Goal: Find specific page/section: Find specific page/section

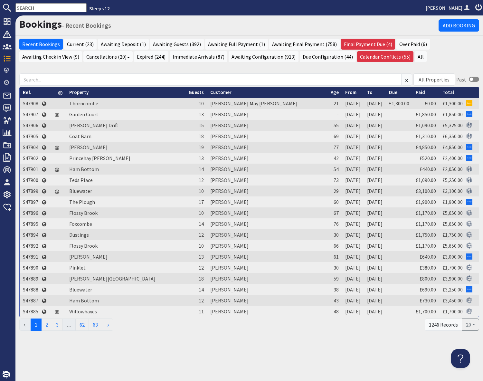
click at [37, 8] on input "text" at bounding box center [50, 7] width 71 height 9
paste input "teresanewland@sky.com"
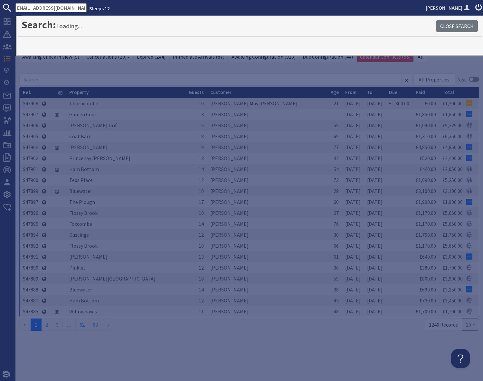
type input "teresanewland@sky.com"
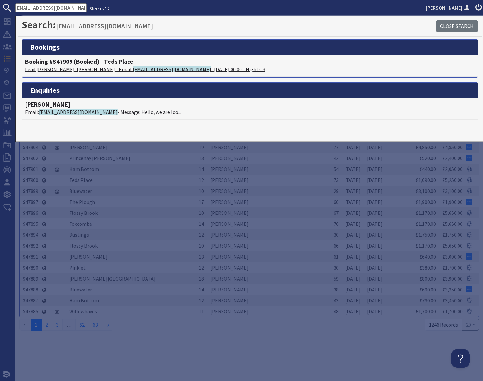
scroll to position [0, 0]
click at [72, 68] on p "Lead Booker: Teresa Newland - Email: teresanewland@sky.com - 12/12/2025 00:00 -…" at bounding box center [249, 69] width 449 height 8
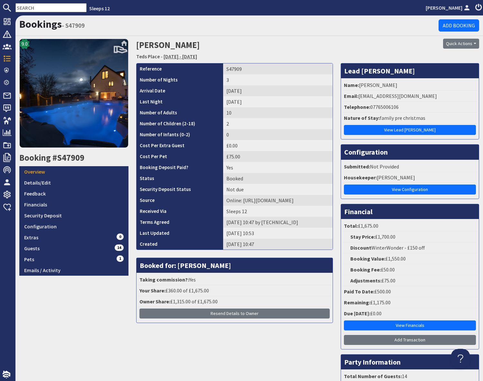
click at [197, 57] on link "Friday 12/12/2025 - Sunday 14/12/2025" at bounding box center [181, 56] width 34 height 6
click at [150, 57] on link "Teds Place" at bounding box center [148, 56] width 24 height 6
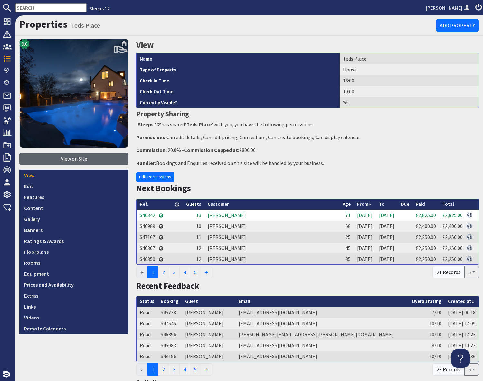
click at [70, 159] on link "View on Site" at bounding box center [73, 159] width 109 height 12
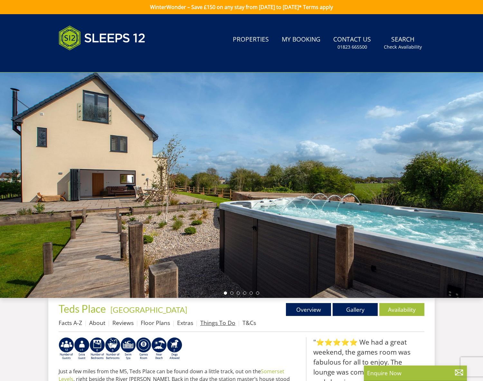
click at [221, 323] on link "Things To Do" at bounding box center [217, 323] width 35 height 8
